Goal: Find specific page/section: Find specific page/section

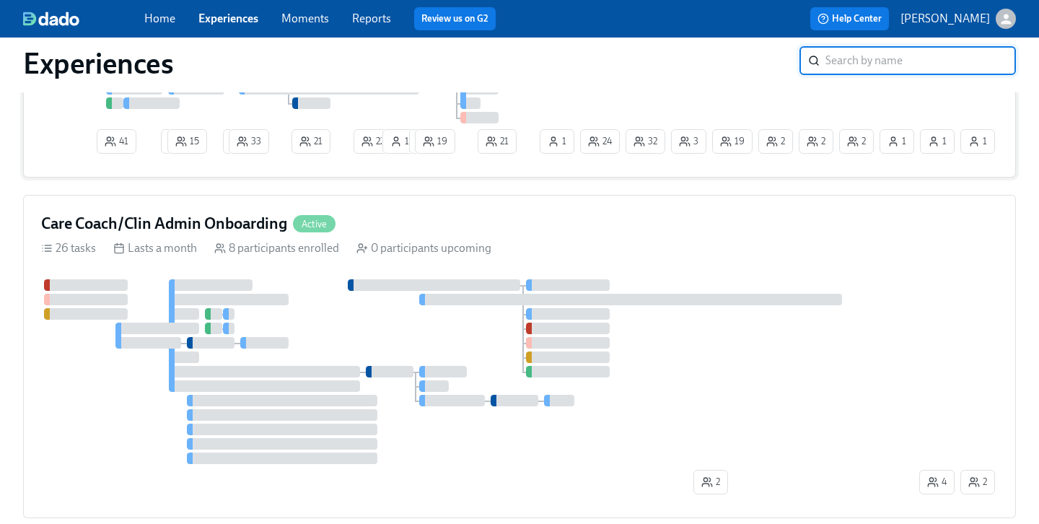
scroll to position [219, 0]
click at [150, 227] on h4 "Care Coach/Clin Admin Onboarding" at bounding box center [164, 223] width 246 height 22
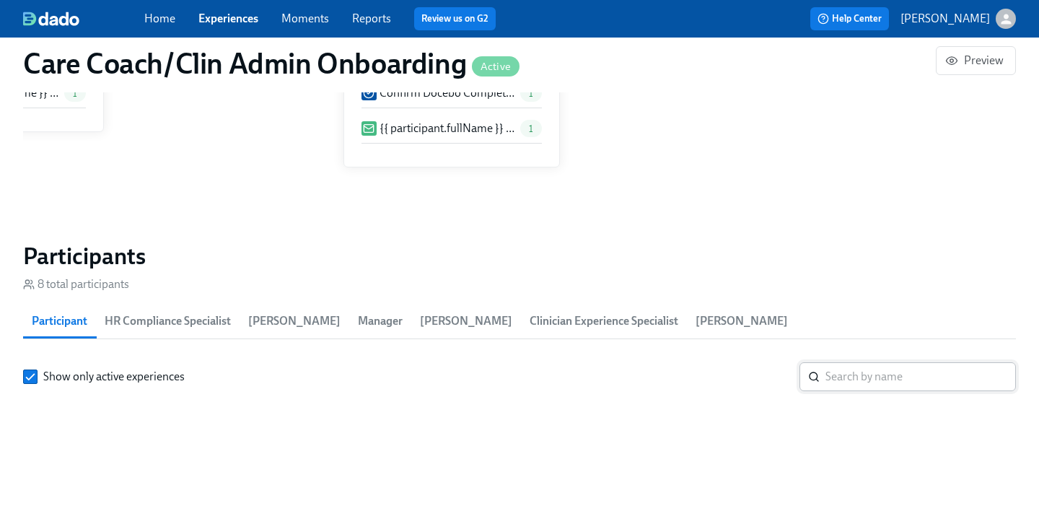
scroll to position [1252, 0]
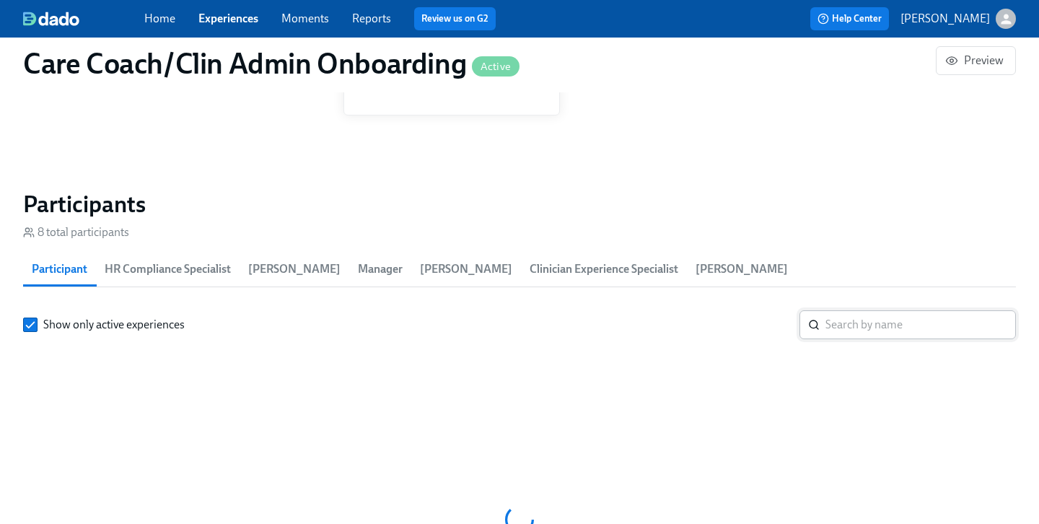
click at [894, 328] on input "search" at bounding box center [921, 324] width 191 height 29
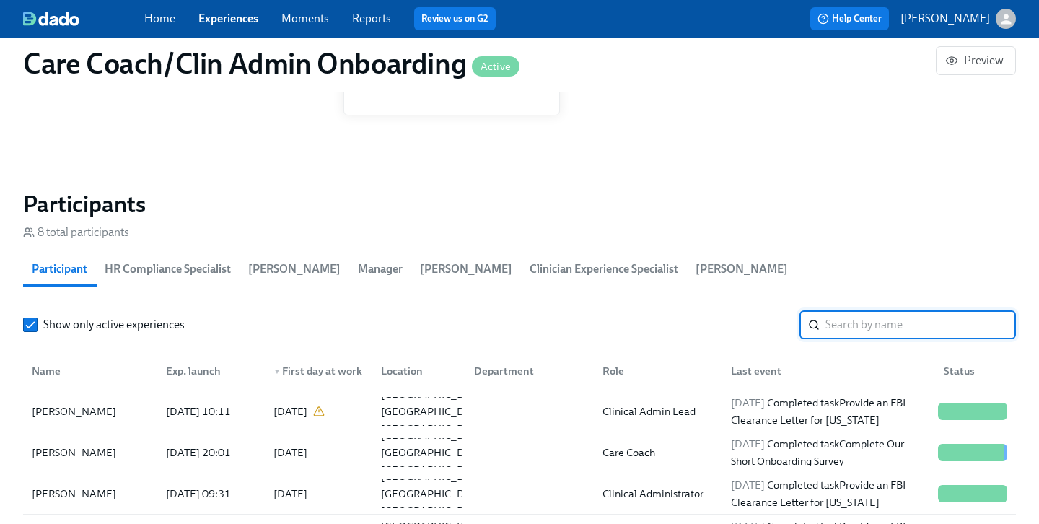
paste input "[PERSON_NAME]"
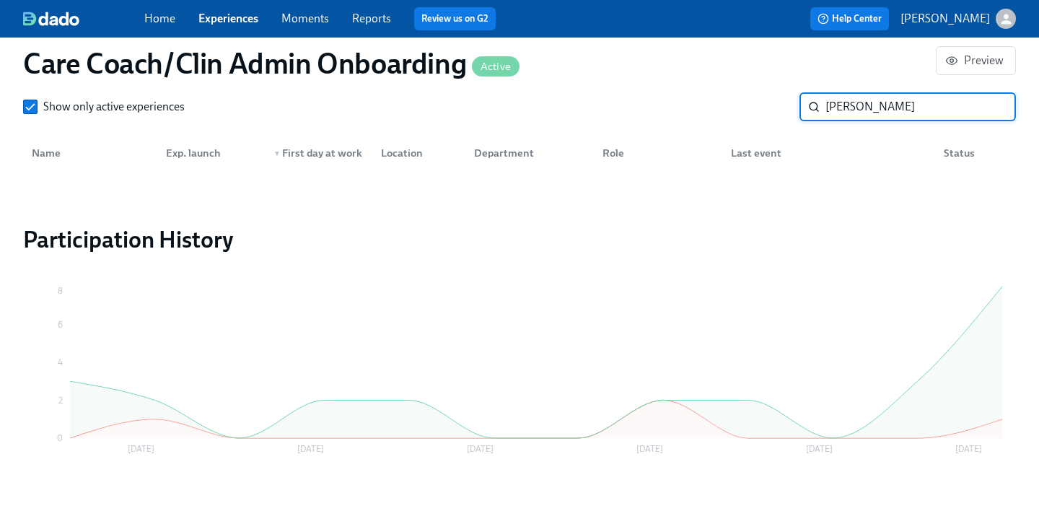
scroll to position [1471, 0]
click at [867, 112] on input "[PERSON_NAME]" at bounding box center [921, 106] width 191 height 29
type input "[PERSON_NAME]"
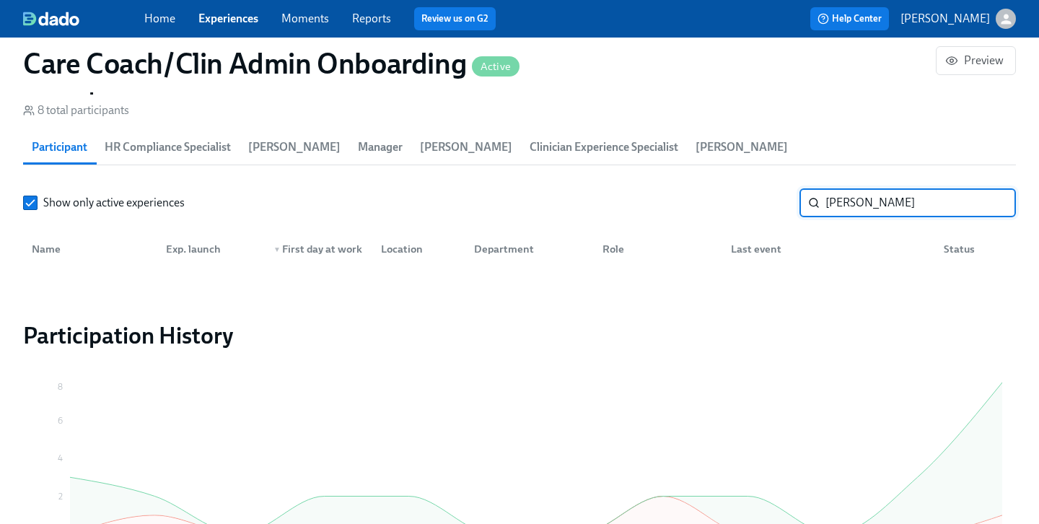
scroll to position [1364, 0]
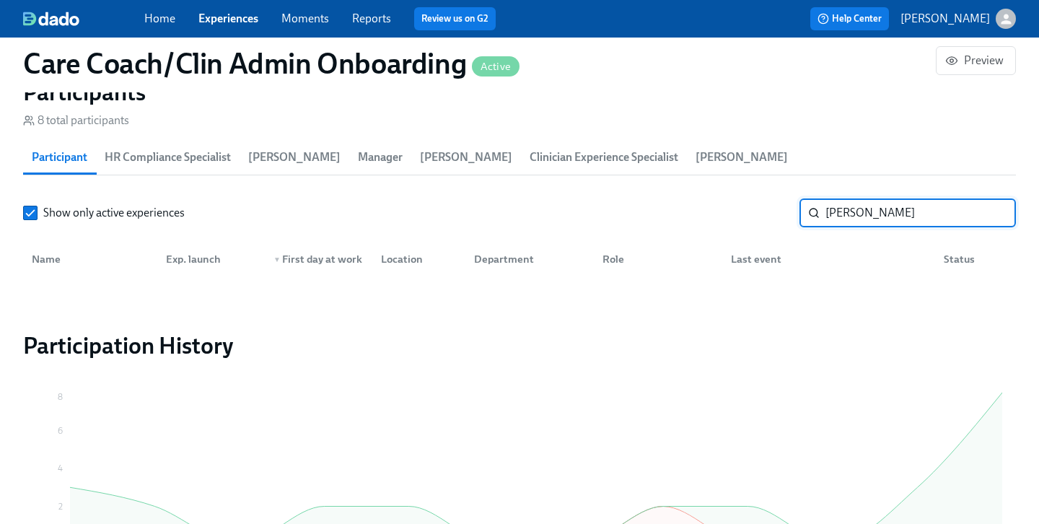
click at [837, 214] on input "[PERSON_NAME]" at bounding box center [921, 212] width 191 height 29
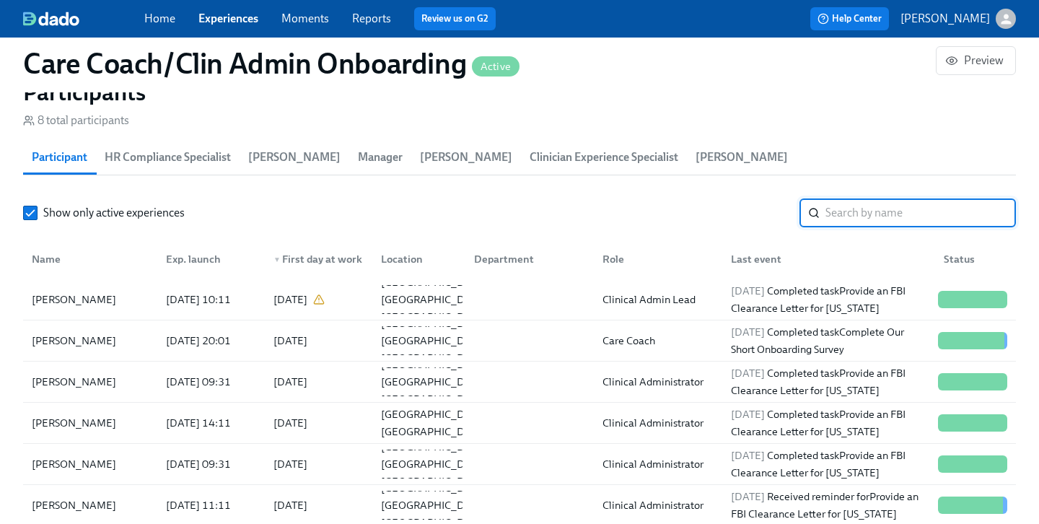
type input "d"
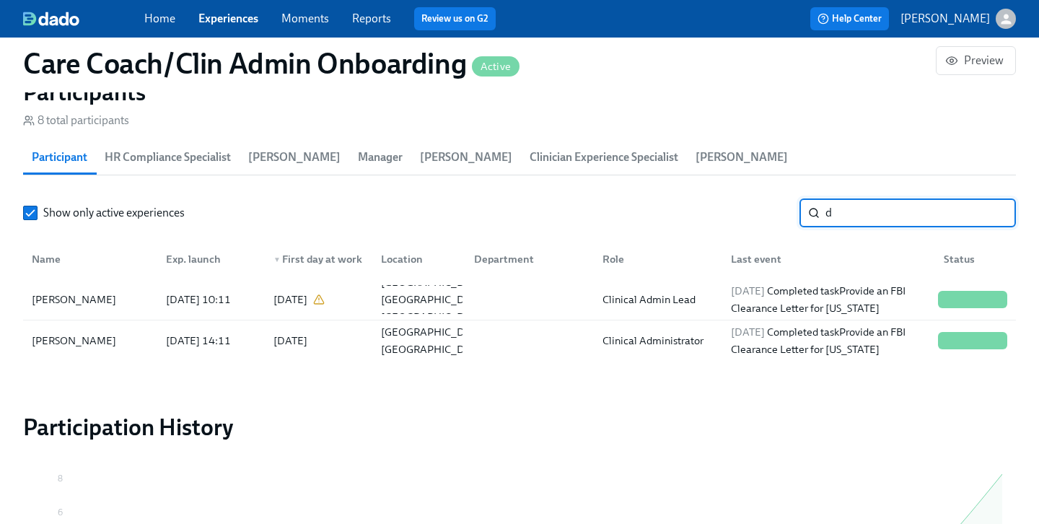
click at [990, 216] on input "d" at bounding box center [921, 212] width 191 height 29
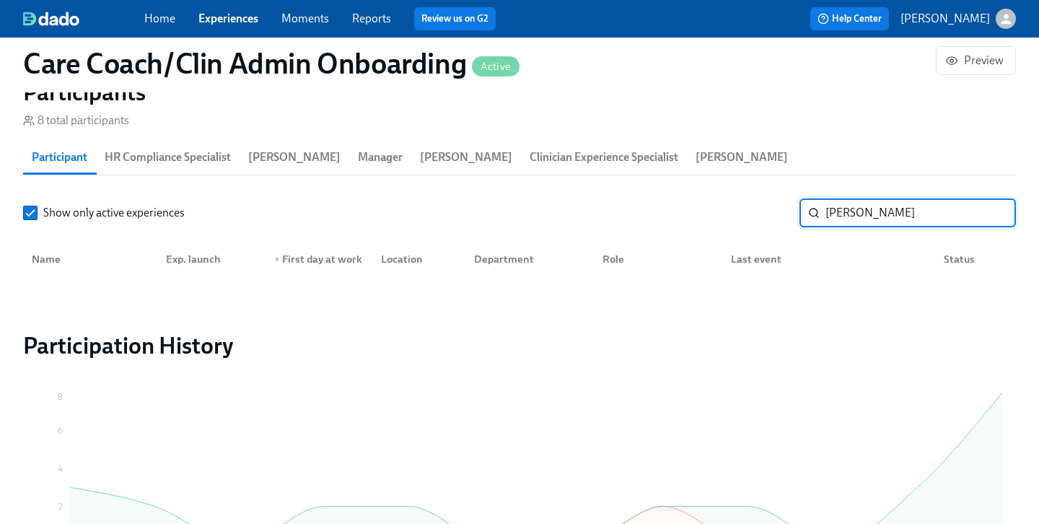
drag, startPoint x: 857, startPoint y: 212, endPoint x: 665, endPoint y: 167, distance: 198.0
click at [688, 196] on section "Participants 8 total participants Participant HR Compliance Specialist [PERSON_…" at bounding box center [519, 181] width 993 height 207
click at [865, 211] on input "Nag" at bounding box center [921, 212] width 191 height 29
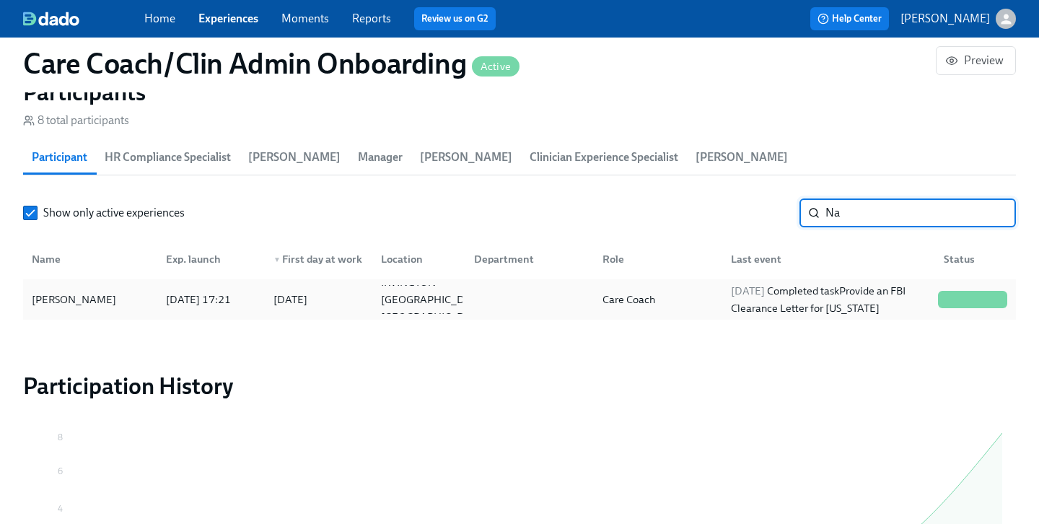
type input "Na"
click at [80, 310] on div "[PERSON_NAME]" at bounding box center [90, 299] width 128 height 29
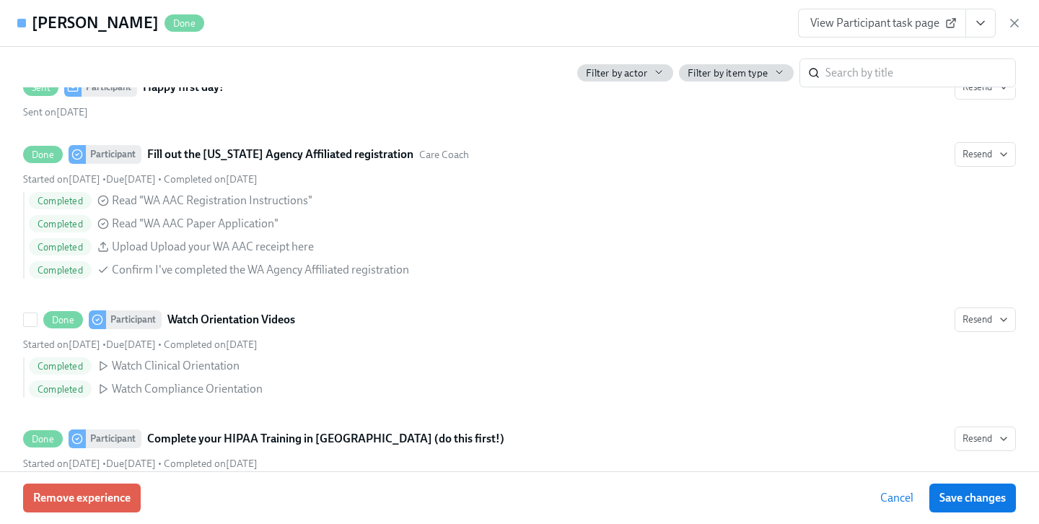
scroll to position [1020, 0]
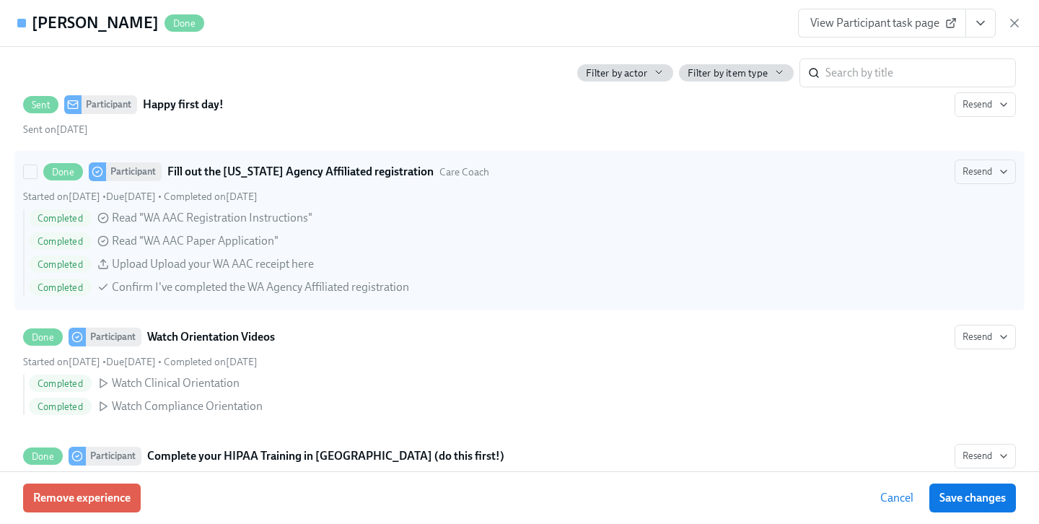
click at [102, 218] on icon at bounding box center [103, 218] width 3 height 2
click at [37, 178] on input "Done Participant Fill out the [US_STATE] Agency Affiliated registration Care Co…" at bounding box center [30, 171] width 13 height 13
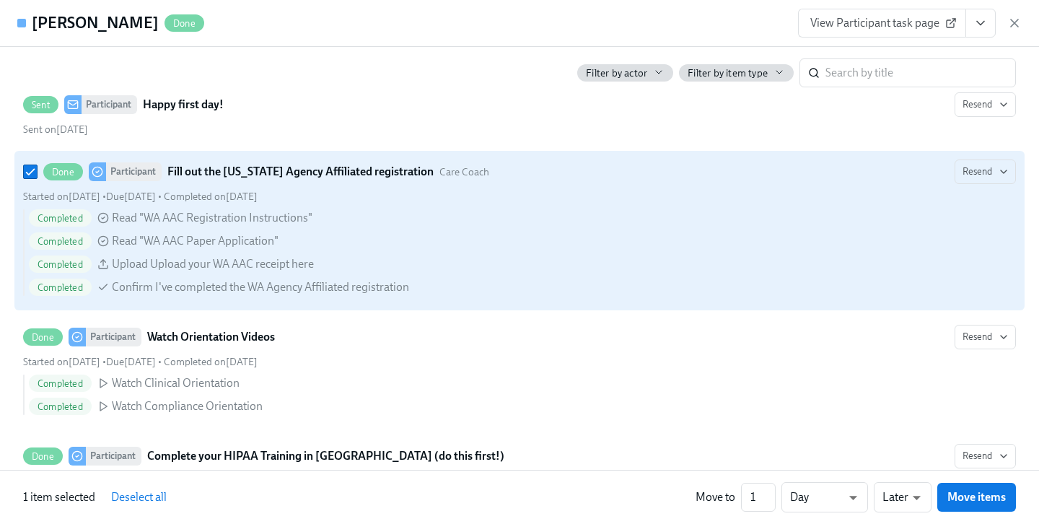
click at [101, 218] on icon at bounding box center [103, 218] width 12 height 12
click at [37, 178] on input "Done Participant Fill out the [US_STATE] Agency Affiliated registration Care Co…" at bounding box center [30, 171] width 13 height 13
checkbox input "false"
